Goal: Obtain resource: Obtain resource

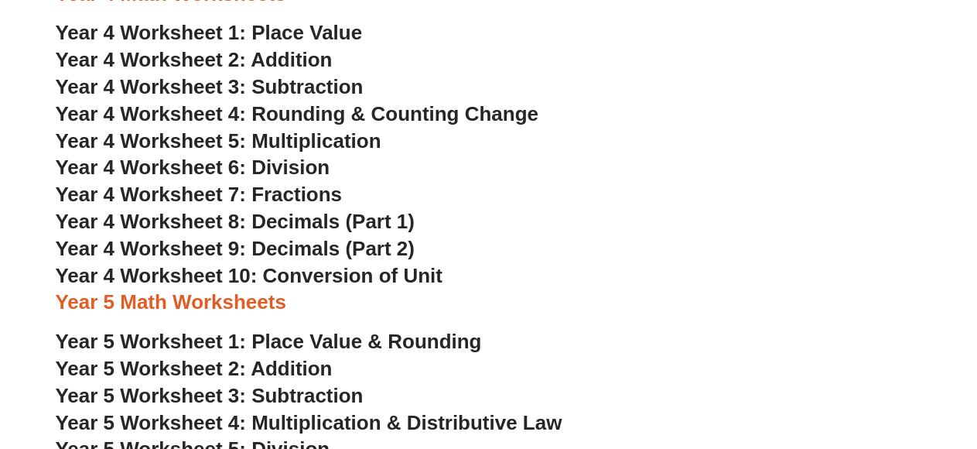
scroll to position [2320, 0]
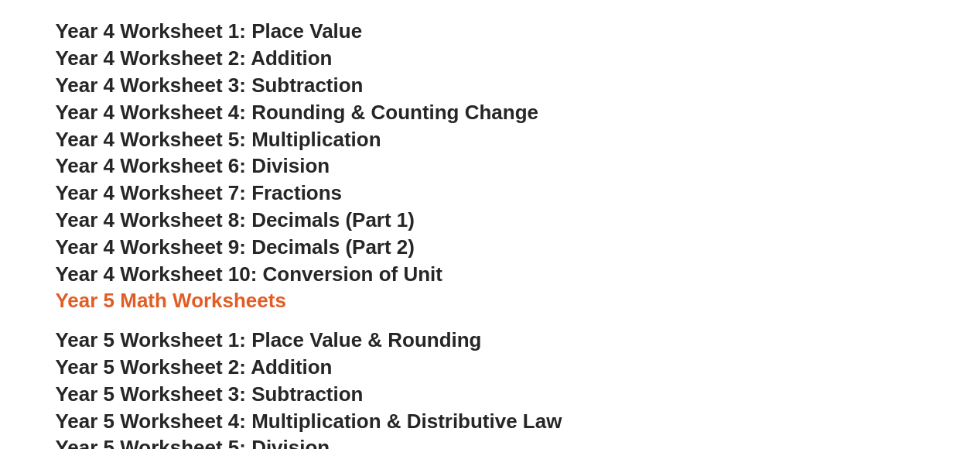
click at [308, 191] on span "Year 4 Worksheet 7: Fractions" at bounding box center [199, 192] width 287 height 23
click at [226, 270] on span "Year 4 Worksheet 10: Conversion of Unit" at bounding box center [249, 273] width 387 height 23
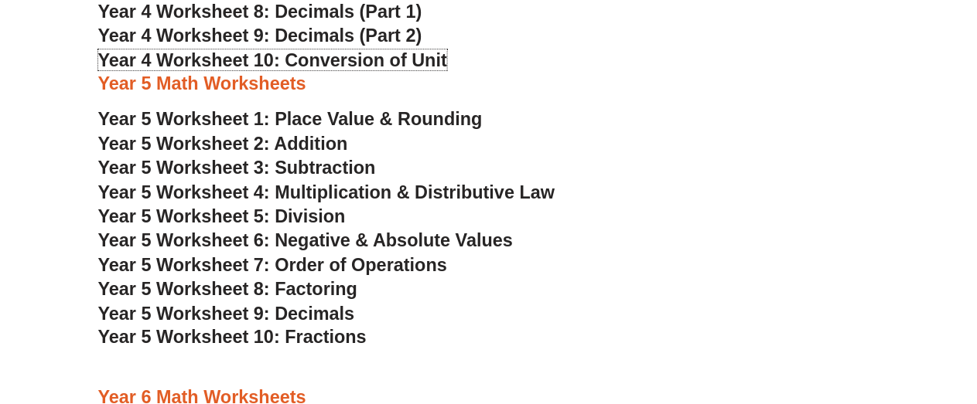
scroll to position [2552, 0]
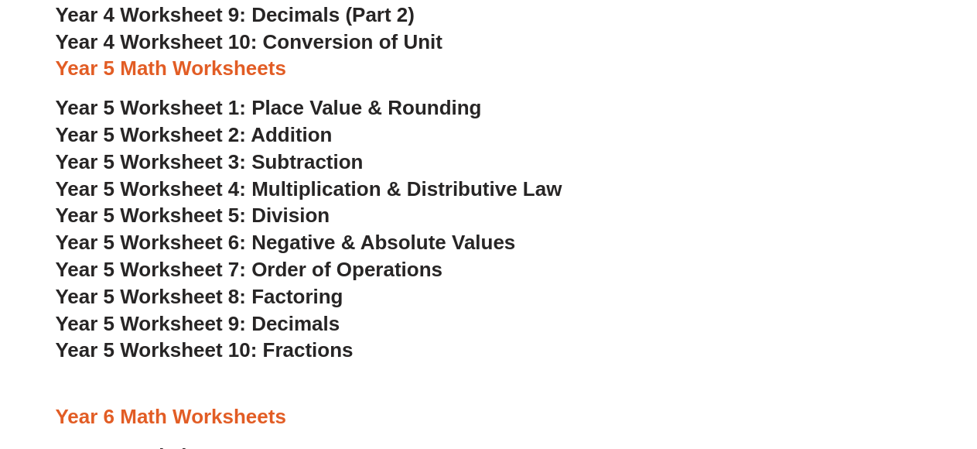
click at [321, 188] on span "Year 5 Worksheet 4: Multiplication & Distributive Law" at bounding box center [309, 188] width 507 height 23
click at [408, 265] on span "Year 5 Worksheet 7: Order of Operations" at bounding box center [249, 269] width 387 height 23
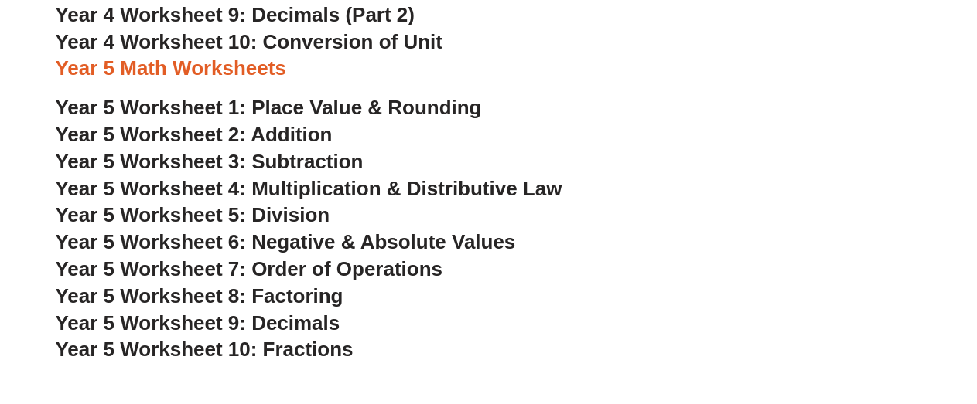
click at [306, 213] on span "Year 5 Worksheet 5: Division" at bounding box center [193, 214] width 275 height 23
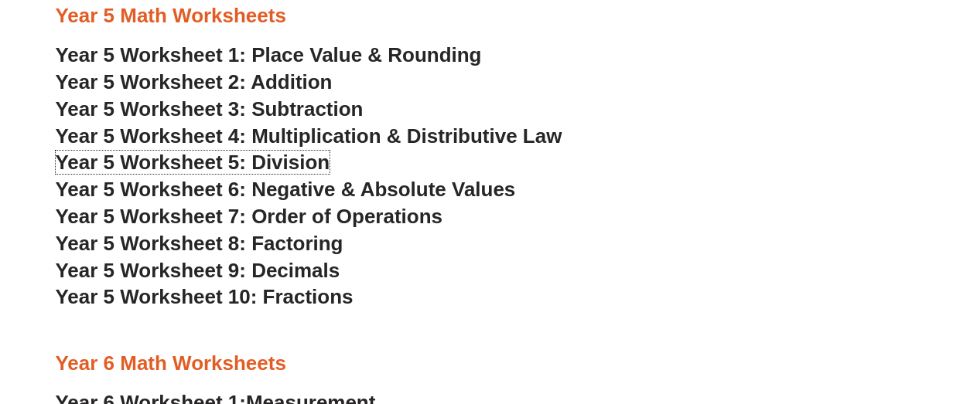
scroll to position [2629, 0]
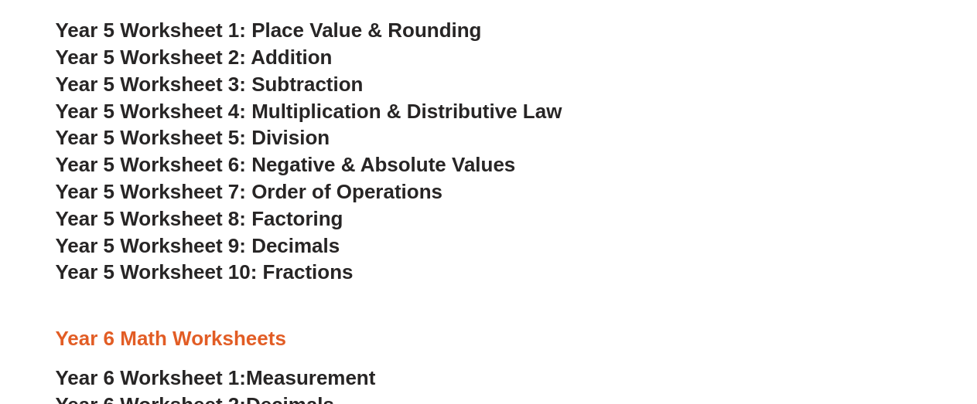
click at [295, 219] on span "Year 5 Worksheet 8: Factoring" at bounding box center [200, 218] width 288 height 23
click at [303, 247] on span "Year 5 Worksheet 9: Decimals" at bounding box center [198, 245] width 285 height 23
click at [328, 268] on span "Year 5 Worksheet 10: Fractions" at bounding box center [205, 272] width 298 height 23
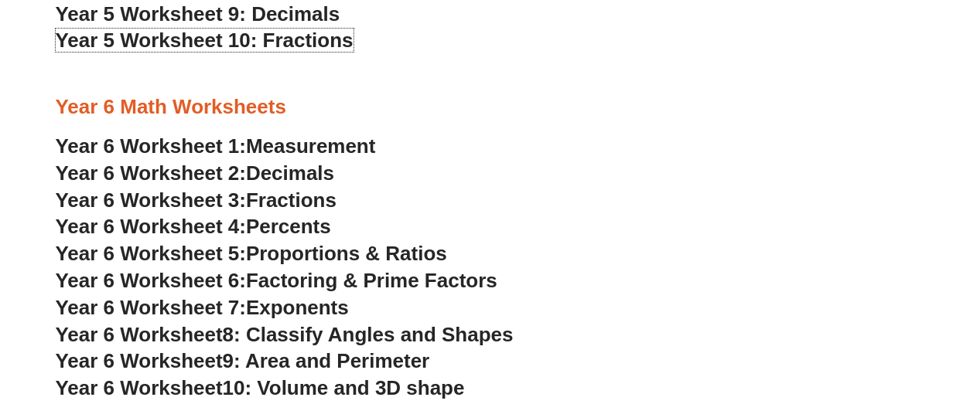
scroll to position [2939, 0]
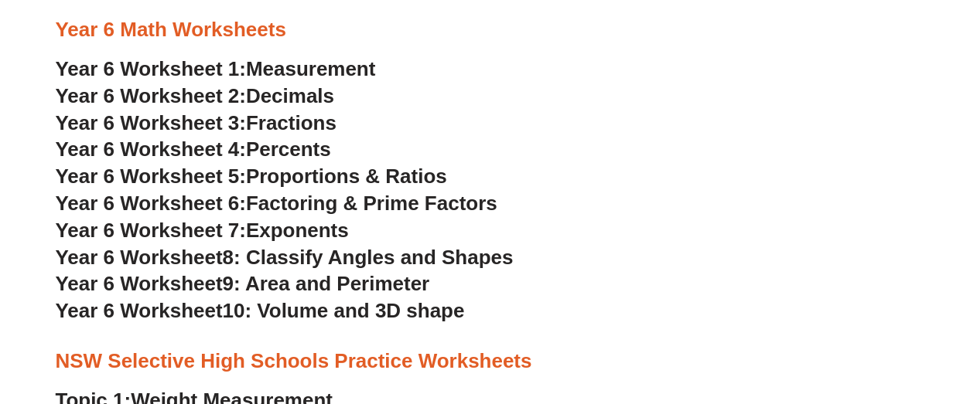
click at [258, 93] on span "Decimals" at bounding box center [290, 95] width 88 height 23
click at [289, 123] on span "Fractions" at bounding box center [291, 122] width 90 height 23
click at [256, 149] on span "Percents" at bounding box center [288, 149] width 85 height 23
click at [404, 176] on span "Proportions & Ratios" at bounding box center [346, 176] width 201 height 23
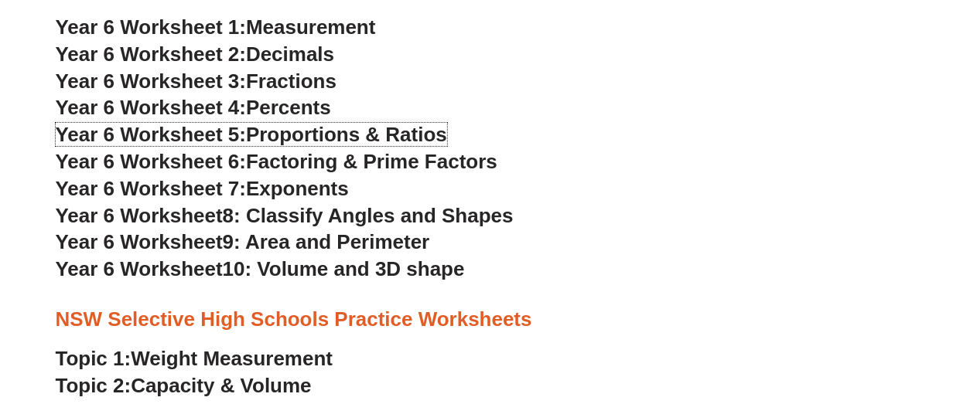
scroll to position [3016, 0]
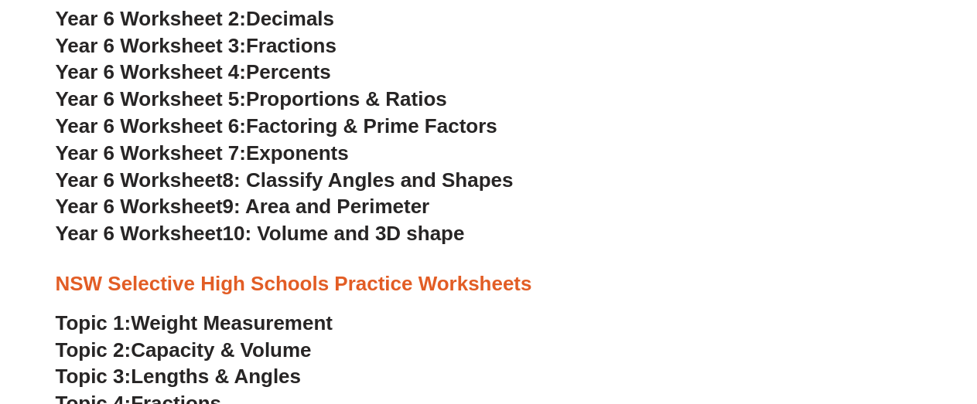
click at [442, 125] on span "Factoring & Prime Factors" at bounding box center [371, 125] width 251 height 23
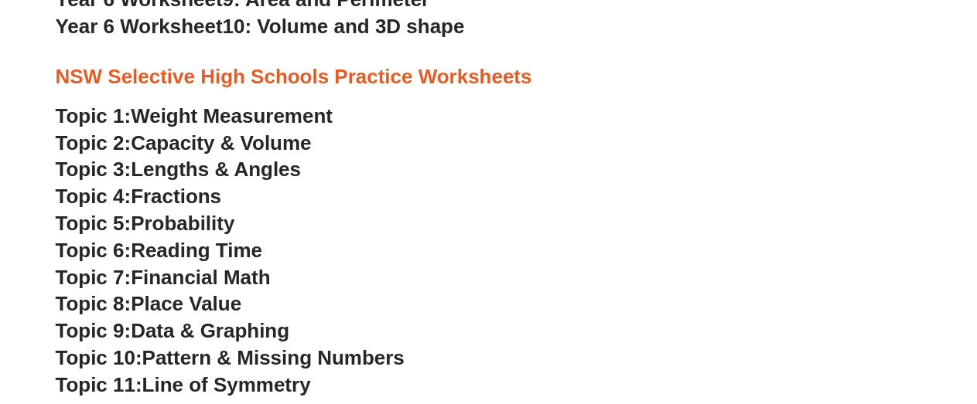
scroll to position [3248, 0]
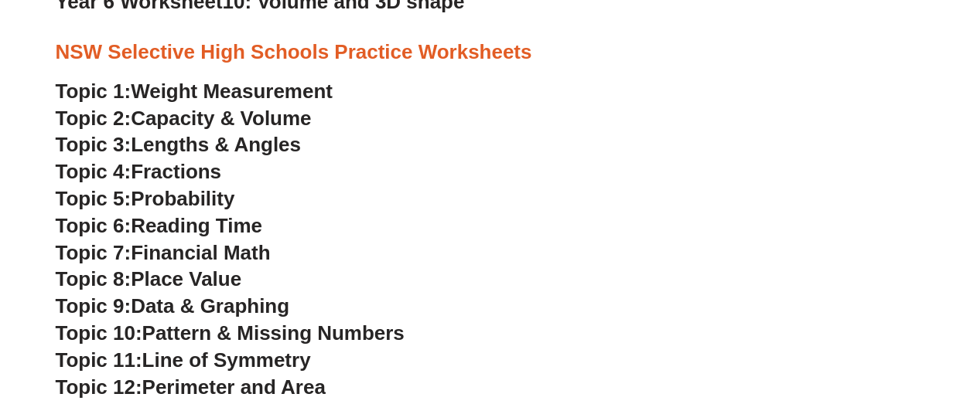
click at [167, 172] on span "Fractions" at bounding box center [176, 171] width 90 height 23
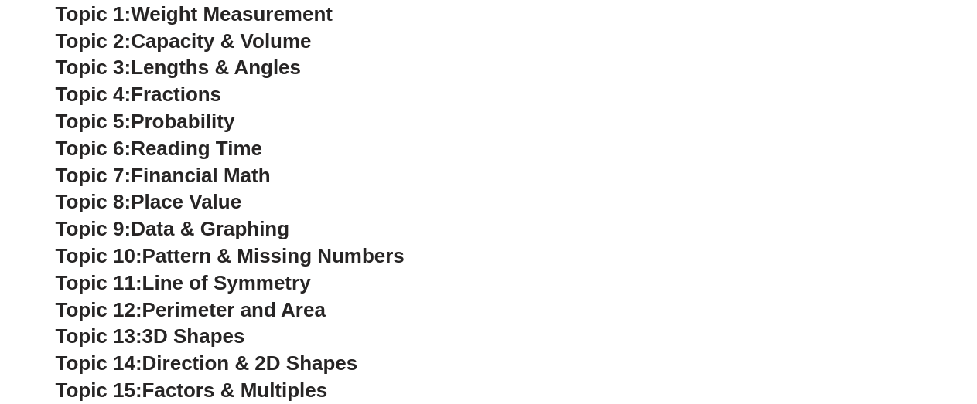
click at [246, 146] on span "Reading Time" at bounding box center [196, 148] width 131 height 23
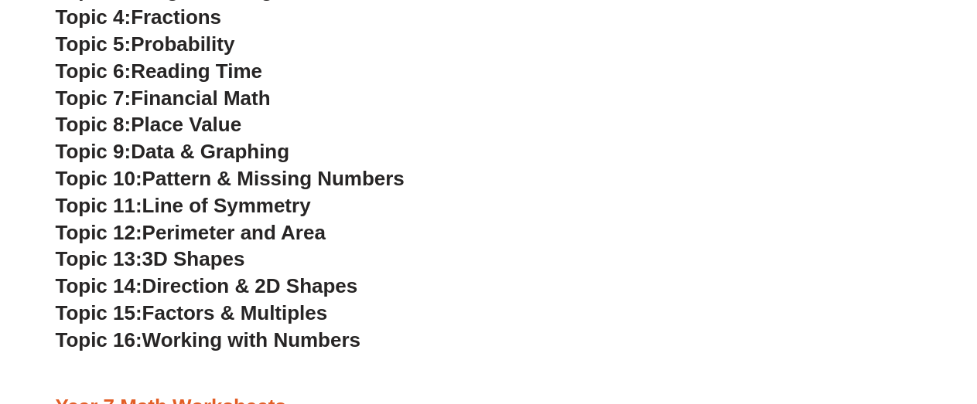
click at [281, 198] on span "Line of Symmetry" at bounding box center [226, 205] width 169 height 23
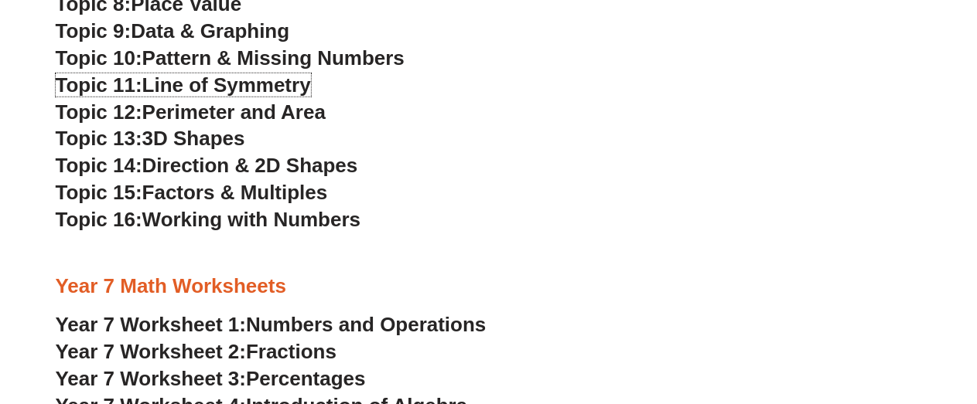
scroll to position [3557, 0]
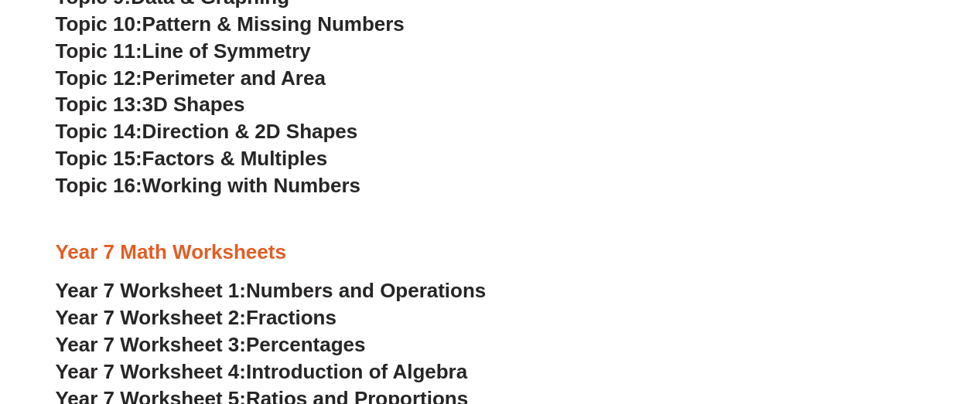
click at [263, 154] on span "Factors & Multiples" at bounding box center [235, 158] width 186 height 23
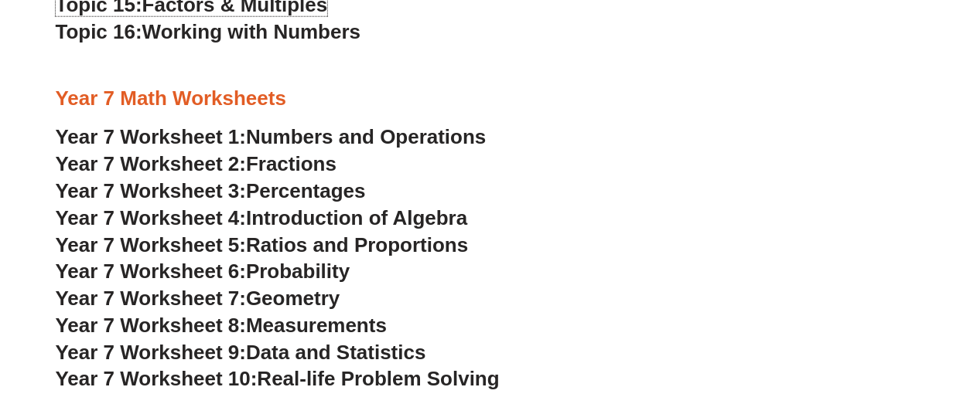
scroll to position [3712, 0]
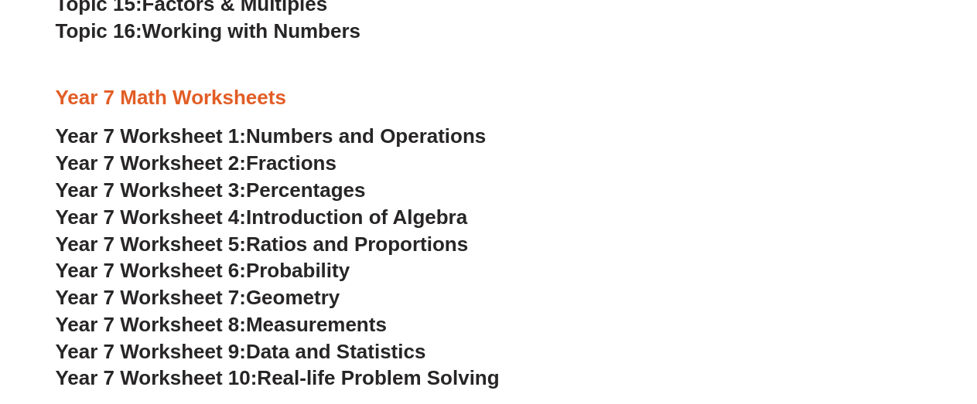
click at [432, 138] on span "Numbers and Operations" at bounding box center [366, 136] width 240 height 23
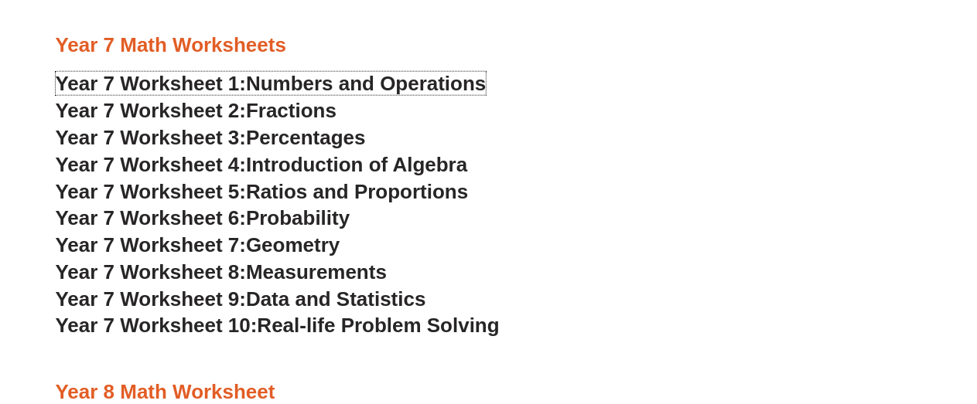
scroll to position [3789, 0]
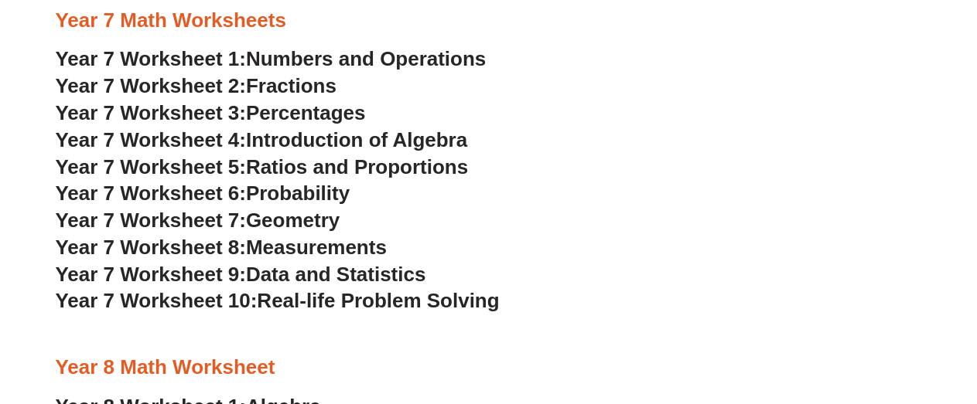
click at [300, 87] on span "Fractions" at bounding box center [291, 85] width 90 height 23
click at [339, 111] on span "Percentages" at bounding box center [306, 112] width 120 height 23
click at [346, 139] on span "Introduction of Algebra" at bounding box center [356, 139] width 221 height 23
click at [385, 265] on span "Data and Statistics" at bounding box center [336, 274] width 180 height 23
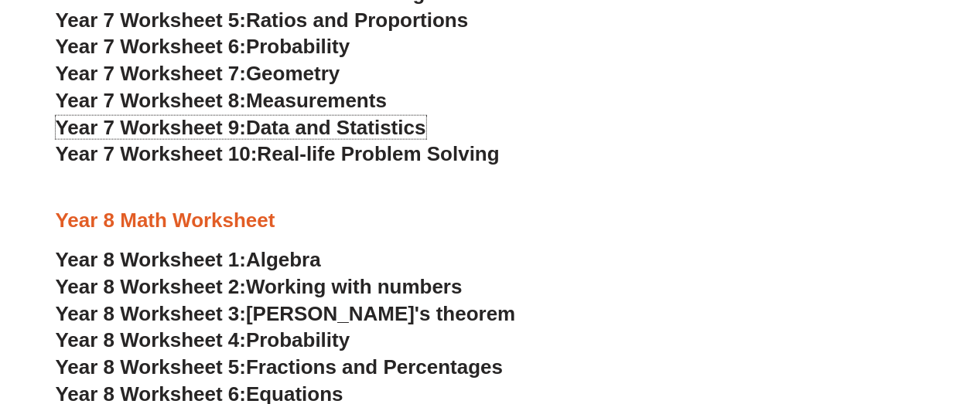
scroll to position [3944, 0]
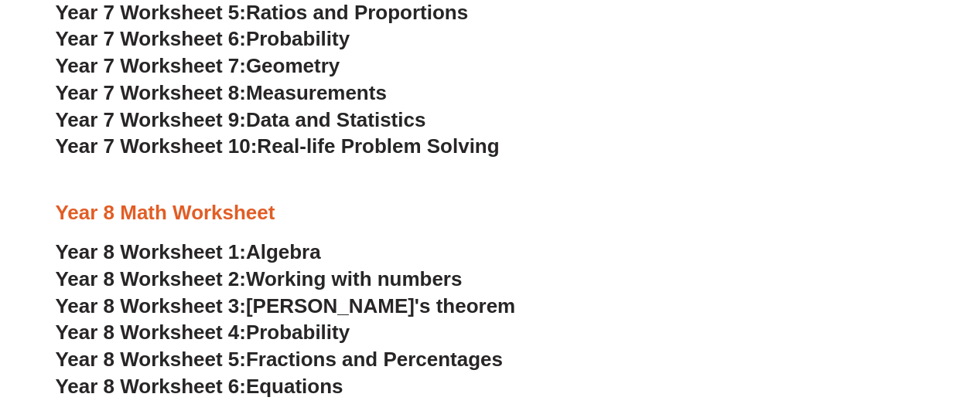
click at [400, 144] on span "Real-life Problem Solving" at bounding box center [378, 146] width 242 height 23
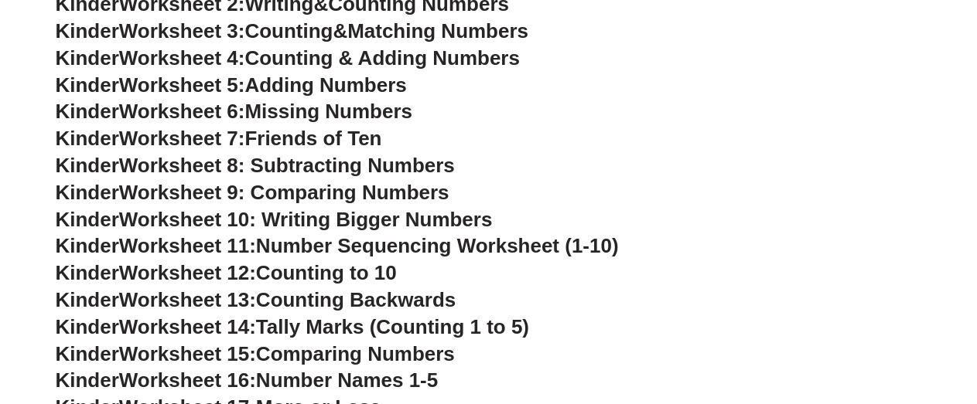
scroll to position [0, 0]
